Goal: Task Accomplishment & Management: Manage account settings

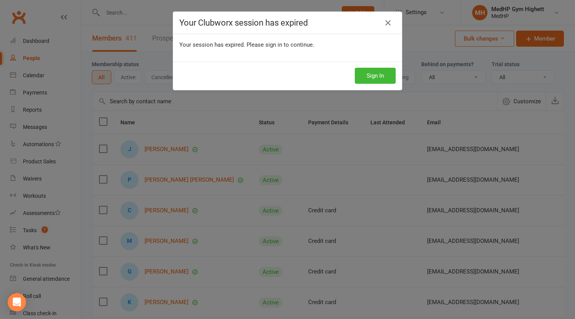
select select "100"
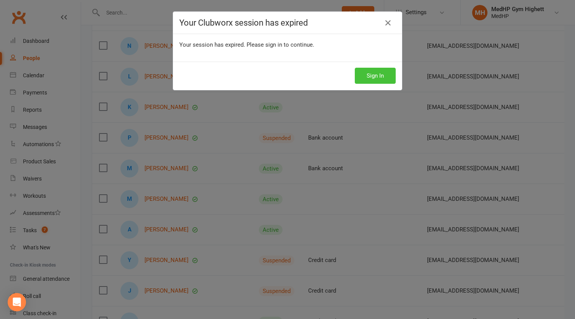
scroll to position [531, 0]
click at [366, 72] on button "Sign In" at bounding box center [375, 76] width 41 height 16
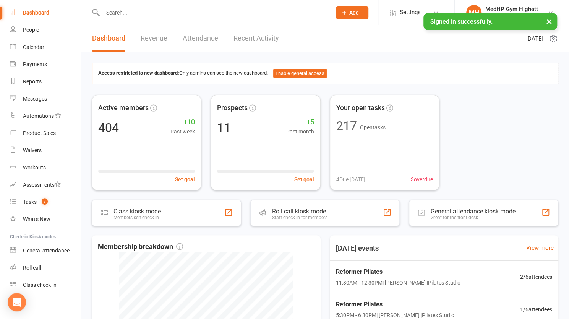
scroll to position [29, 0]
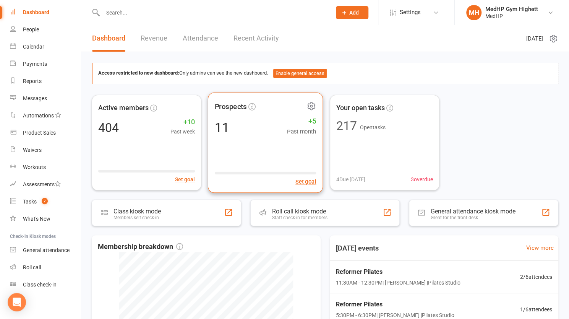
click at [299, 158] on div "Prospects 11 +5 Past month Set goal" at bounding box center [265, 142] width 115 height 101
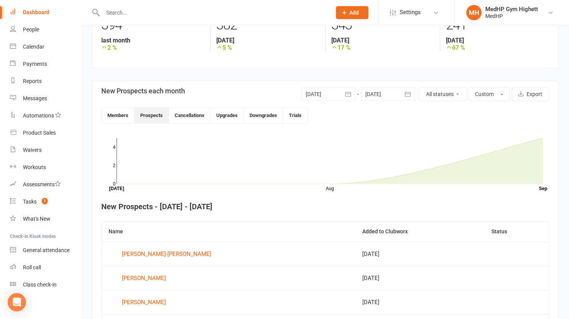
scroll to position [128, 0]
click at [197, 112] on button "Cancellations" at bounding box center [190, 116] width 42 height 16
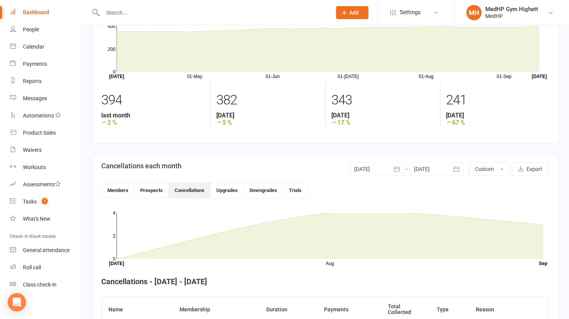
scroll to position [0, 0]
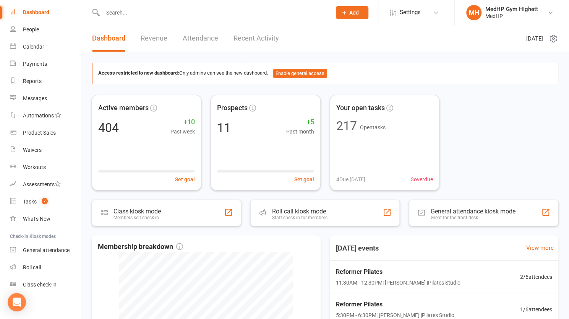
click at [149, 35] on link "Revenue" at bounding box center [154, 38] width 27 height 26
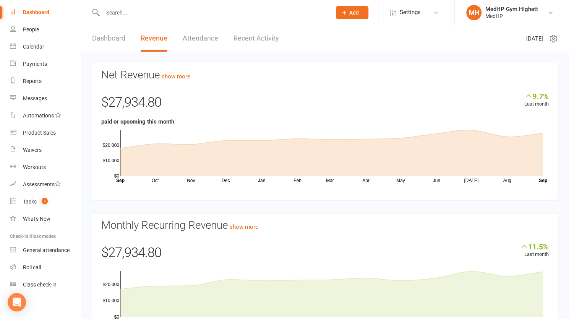
scroll to position [45, 0]
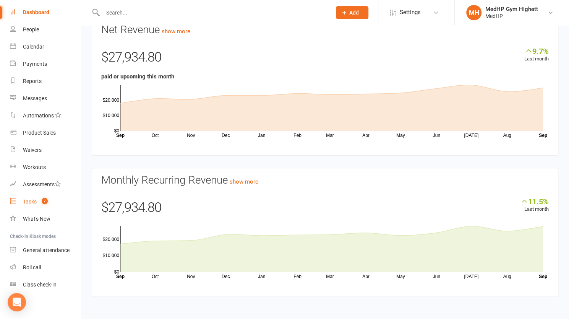
click at [52, 199] on link "Tasks 7" at bounding box center [45, 201] width 71 height 17
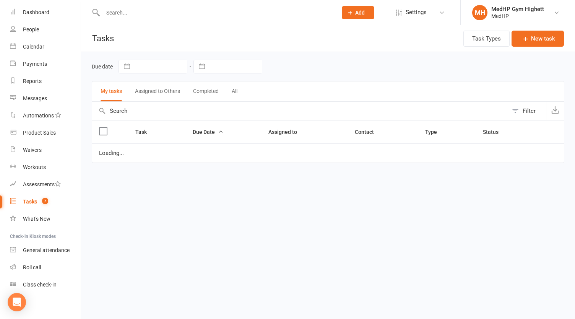
select select "started"
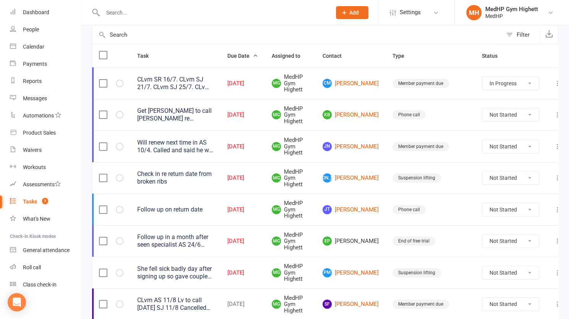
scroll to position [77, 0]
click at [200, 145] on div "Will renew next time in AS 10/4. Called and said he will pay them in the next t…" at bounding box center [175, 145] width 76 height 15
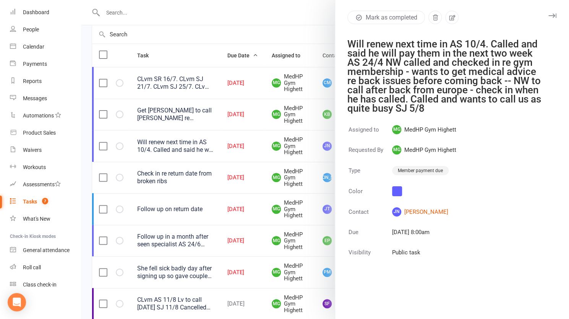
click at [200, 145] on div at bounding box center [325, 159] width 488 height 319
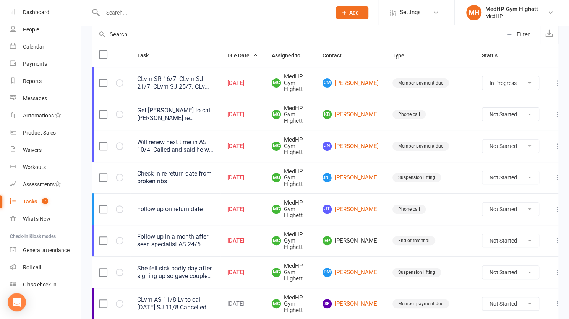
click at [193, 208] on div "Follow up on return date" at bounding box center [175, 209] width 76 height 8
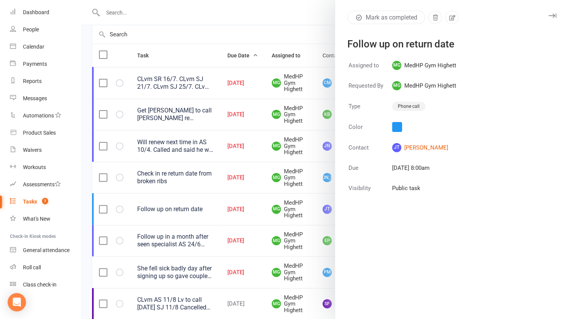
click at [193, 208] on div at bounding box center [325, 159] width 488 height 319
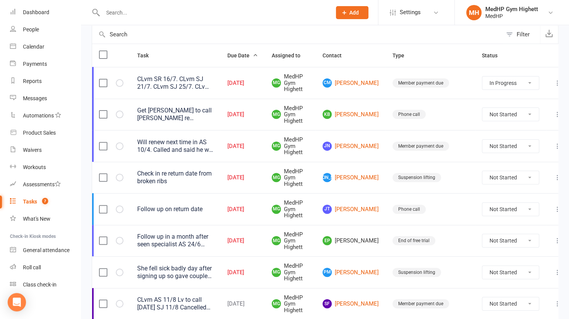
click at [343, 239] on span "EP [PERSON_NAME]" at bounding box center [351, 240] width 56 height 9
click at [196, 233] on div "Follow up in a month after seen specialist AS 24/6 CLvm SJ 31/7 CLvm SJ 4/8 CLv…" at bounding box center [175, 240] width 76 height 15
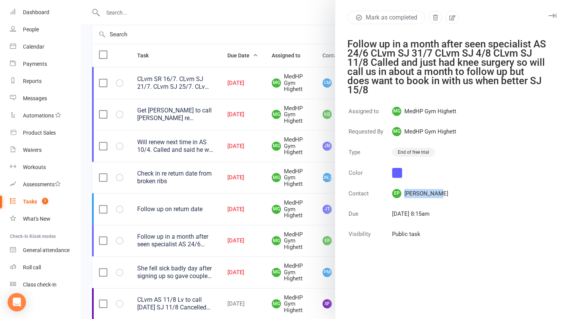
drag, startPoint x: 433, startPoint y: 192, endPoint x: 428, endPoint y: 194, distance: 5.7
click at [428, 194] on span "EP [PERSON_NAME]" at bounding box center [424, 193] width 64 height 9
copy span "[PERSON_NAME]"
click at [268, 187] on div at bounding box center [325, 159] width 488 height 319
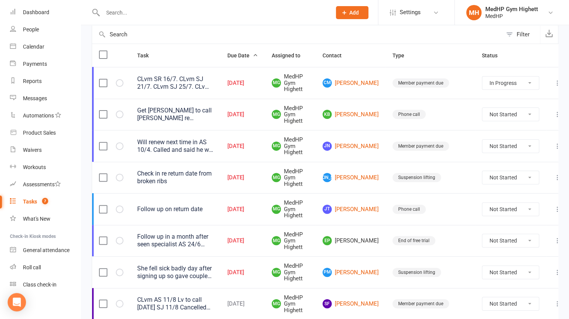
click at [517, 240] on select "Not Started In Progress Waiting Complete" at bounding box center [511, 240] width 57 height 13
click at [483, 234] on select "Not Started In Progress Waiting Complete" at bounding box center [511, 240] width 57 height 13
select select "unstarted"
select select "started"
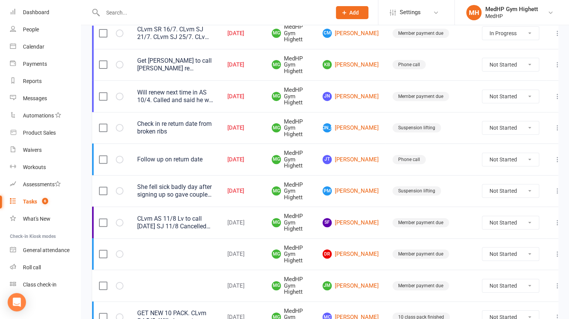
scroll to position [127, 0]
click at [198, 187] on div "She fell sick badly day after signing up so gave couple weeks suspension and al…" at bounding box center [175, 190] width 76 height 15
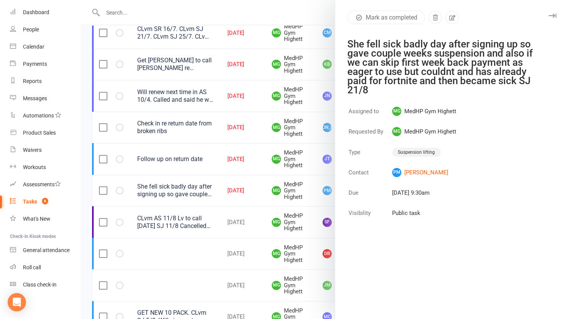
click at [145, 120] on div at bounding box center [325, 159] width 488 height 319
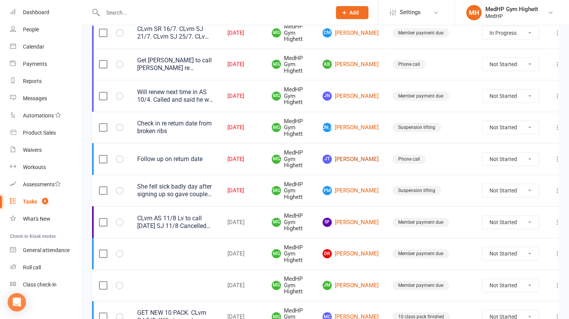
click at [339, 158] on link "[PERSON_NAME]" at bounding box center [351, 158] width 56 height 9
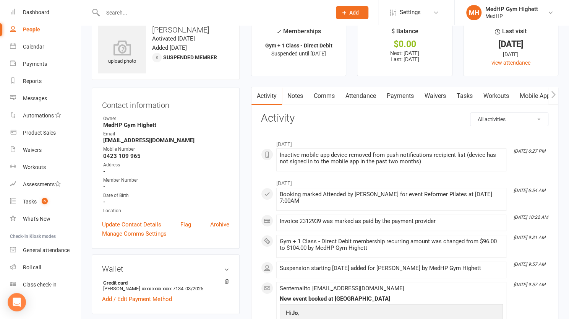
scroll to position [16, 0]
